Goal: Entertainment & Leisure: Consume media (video, audio)

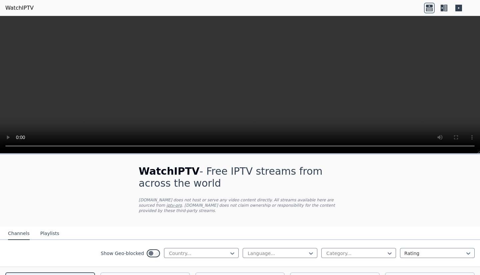
scroll to position [67, 0]
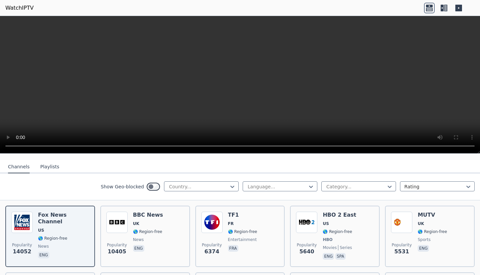
click at [317, 95] on video at bounding box center [240, 85] width 480 height 138
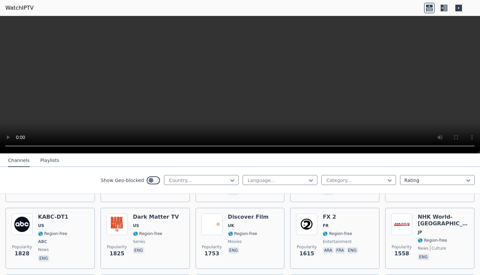
scroll to position [400, 0]
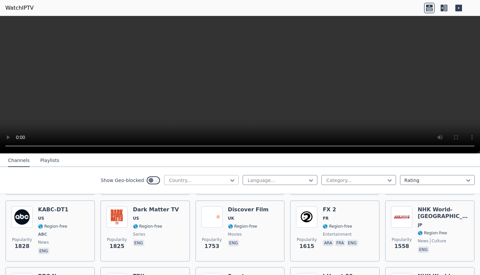
click at [179, 180] on div at bounding box center [198, 180] width 61 height 7
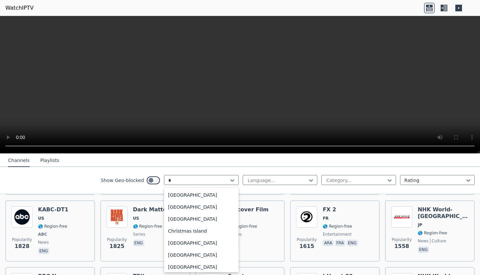
scroll to position [204, 0]
type input "**"
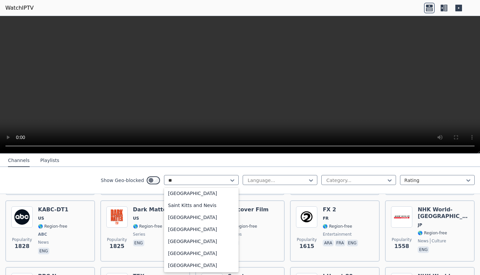
scroll to position [0, 0]
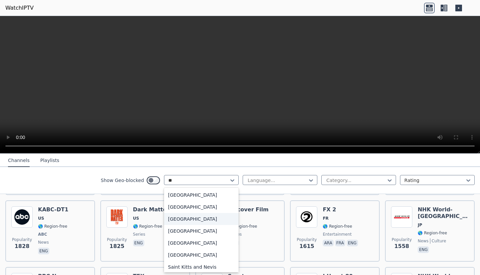
click at [193, 218] on div "[GEOGRAPHIC_DATA]" at bounding box center [201, 219] width 75 height 12
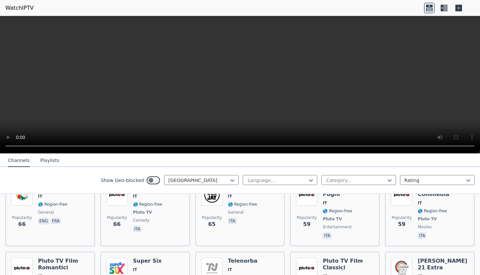
scroll to position [600, 0]
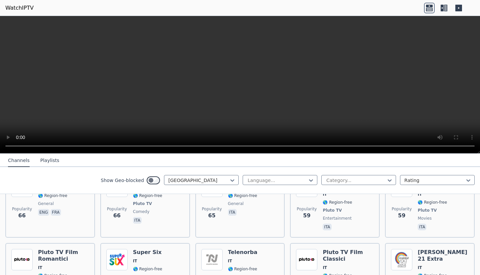
click at [24, 6] on link "WatchIPTV" at bounding box center [19, 8] width 28 height 8
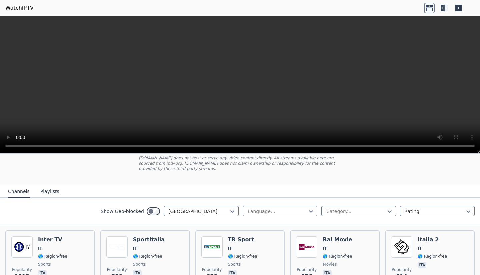
scroll to position [67, 0]
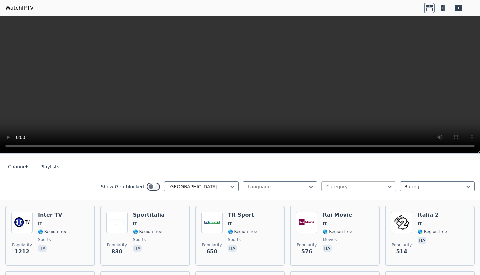
click at [373, 183] on div at bounding box center [356, 186] width 61 height 7
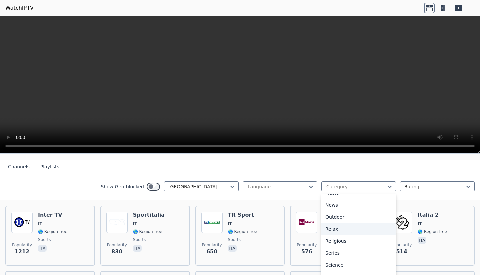
scroll to position [233, 0]
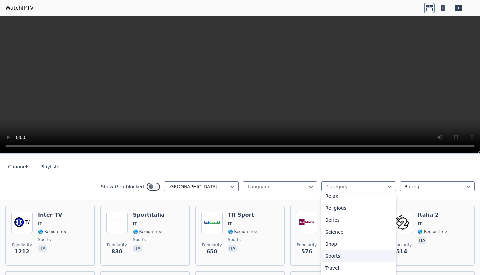
click at [345, 250] on div "Sports" at bounding box center [358, 256] width 75 height 12
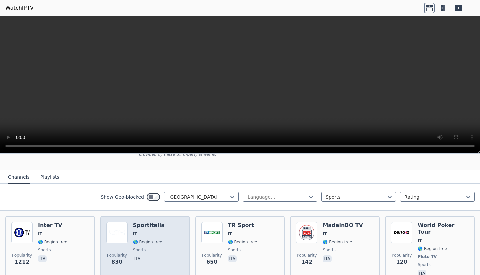
scroll to position [47, 0]
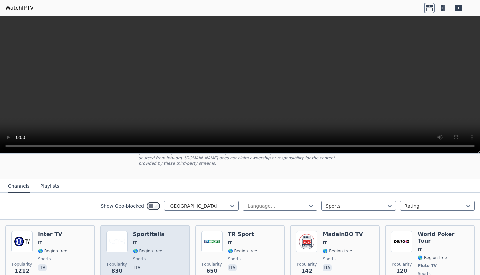
click at [162, 235] on div "Popularity 830 Sportitalia IT 🌎 Region-free sports ita" at bounding box center [145, 259] width 78 height 56
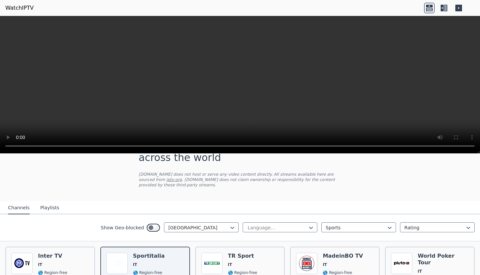
scroll to position [0, 0]
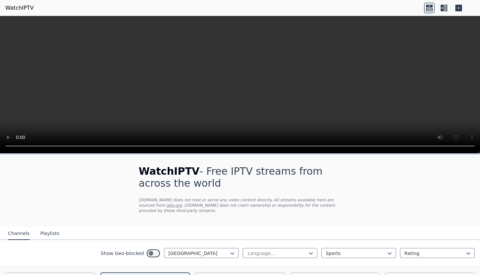
click at [53, 227] on button "Playlists" at bounding box center [49, 233] width 19 height 13
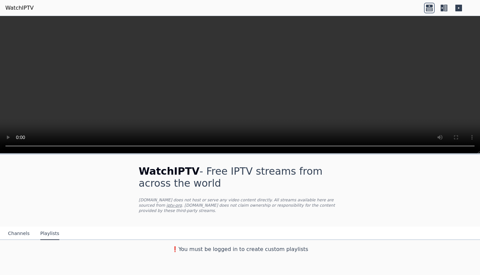
click at [21, 228] on button "Channels" at bounding box center [19, 233] width 22 height 13
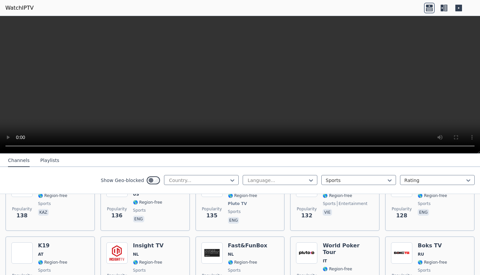
scroll to position [981, 0]
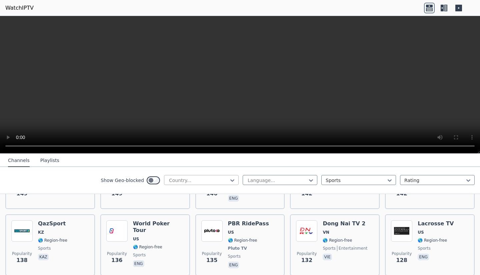
click at [188, 177] on div at bounding box center [198, 180] width 61 height 7
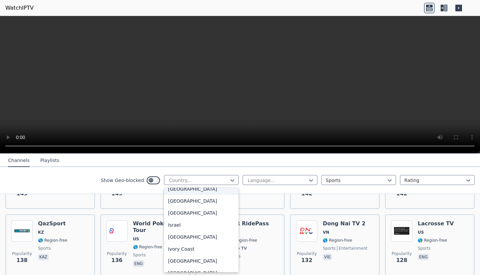
scroll to position [1067, 0]
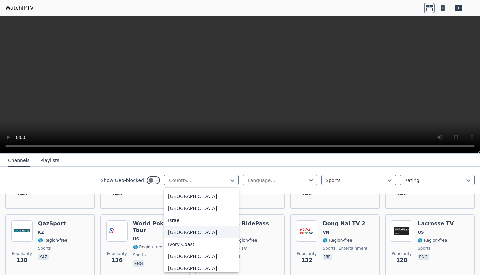
click at [183, 238] on div "[GEOGRAPHIC_DATA]" at bounding box center [201, 232] width 75 height 12
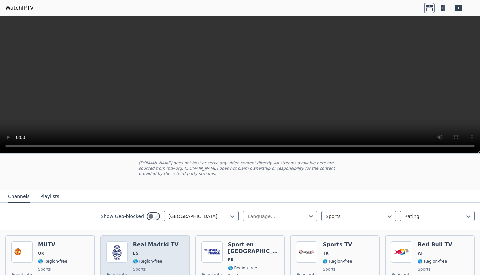
scroll to position [67, 0]
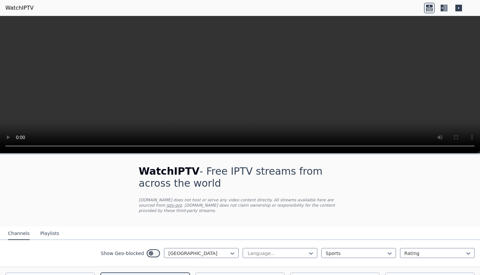
click at [444, 6] on icon at bounding box center [444, 8] width 11 height 11
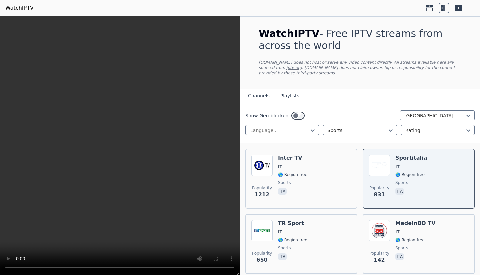
click at [464, 8] on icon at bounding box center [458, 8] width 11 height 11
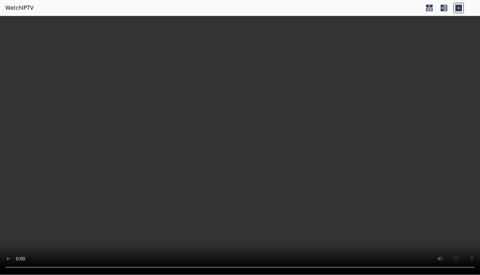
click at [450, 10] on div at bounding box center [444, 8] width 40 height 11
click at [445, 9] on icon at bounding box center [445, 8] width 3 height 7
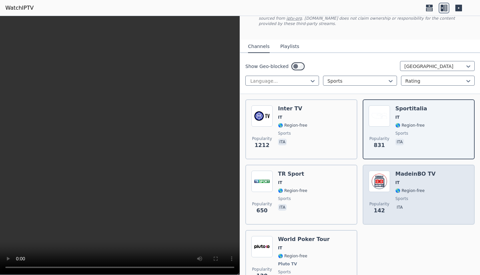
scroll to position [88, 0]
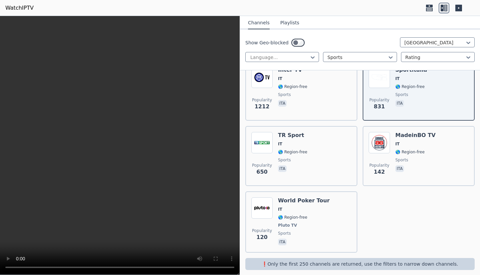
click at [380, 262] on div "❗️Only the first 250 channels are returned, use the filters to narrow down chan…" at bounding box center [359, 264] width 229 height 12
click at [379, 261] on p "❗️Only the first 250 channels are returned, use the filters to narrow down chan…" at bounding box center [360, 264] width 224 height 7
drag, startPoint x: 462, startPoint y: 258, endPoint x: 318, endPoint y: 256, distance: 144.0
click at [318, 261] on p "❗️Only the first 250 channels are returned, use the filters to narrow down chan…" at bounding box center [360, 264] width 224 height 7
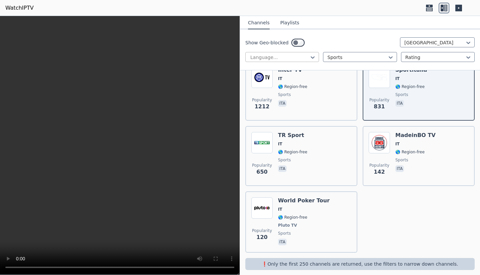
click at [288, 58] on div at bounding box center [280, 57] width 60 height 7
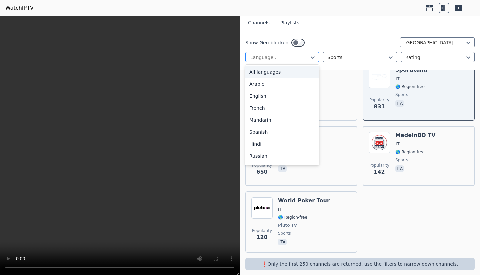
click at [288, 58] on div at bounding box center [280, 57] width 60 height 7
